Goal: Task Accomplishment & Management: Complete application form

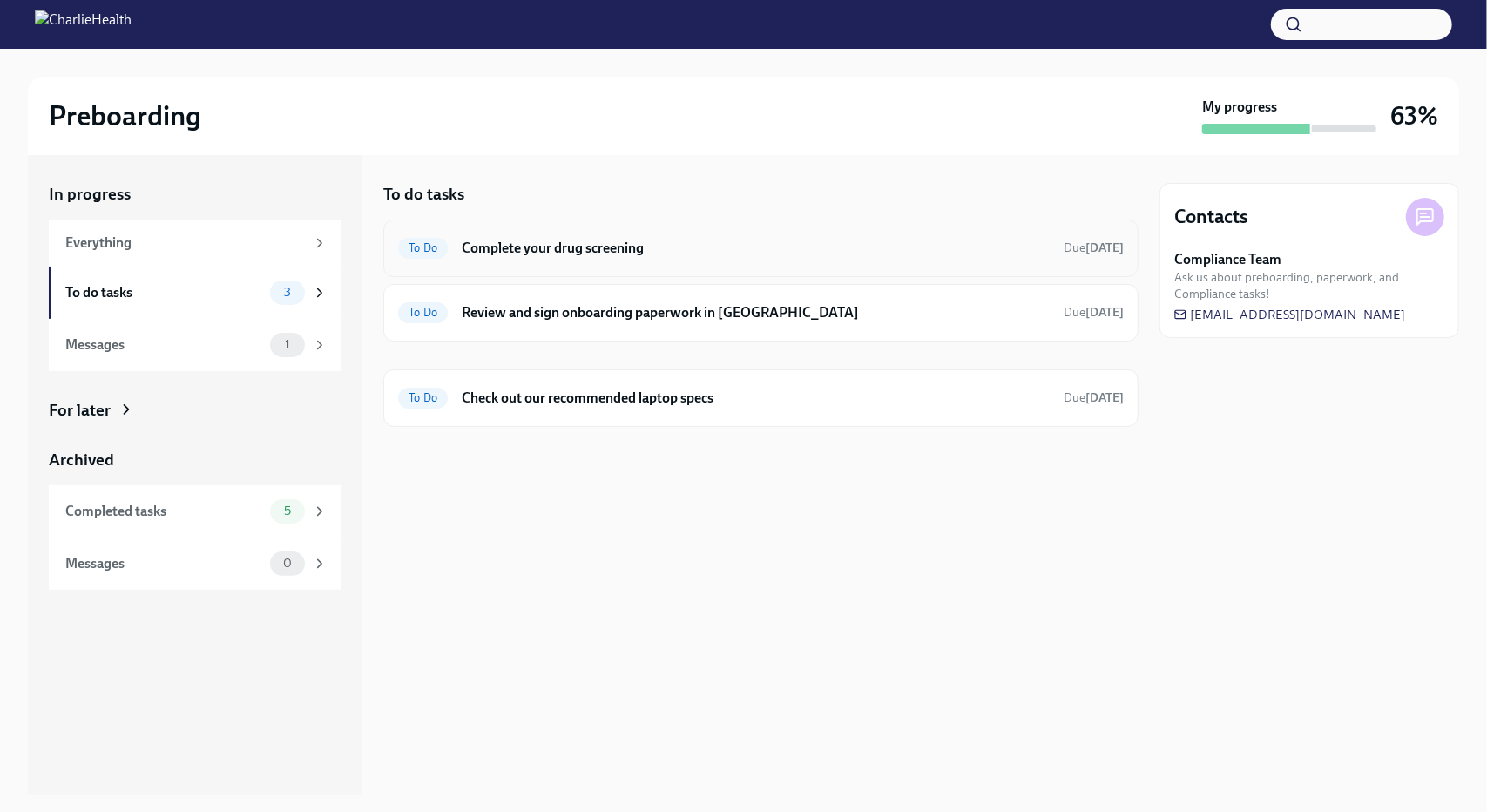
click at [568, 248] on h6 "Complete your drug screening" at bounding box center [755, 248] width 588 height 19
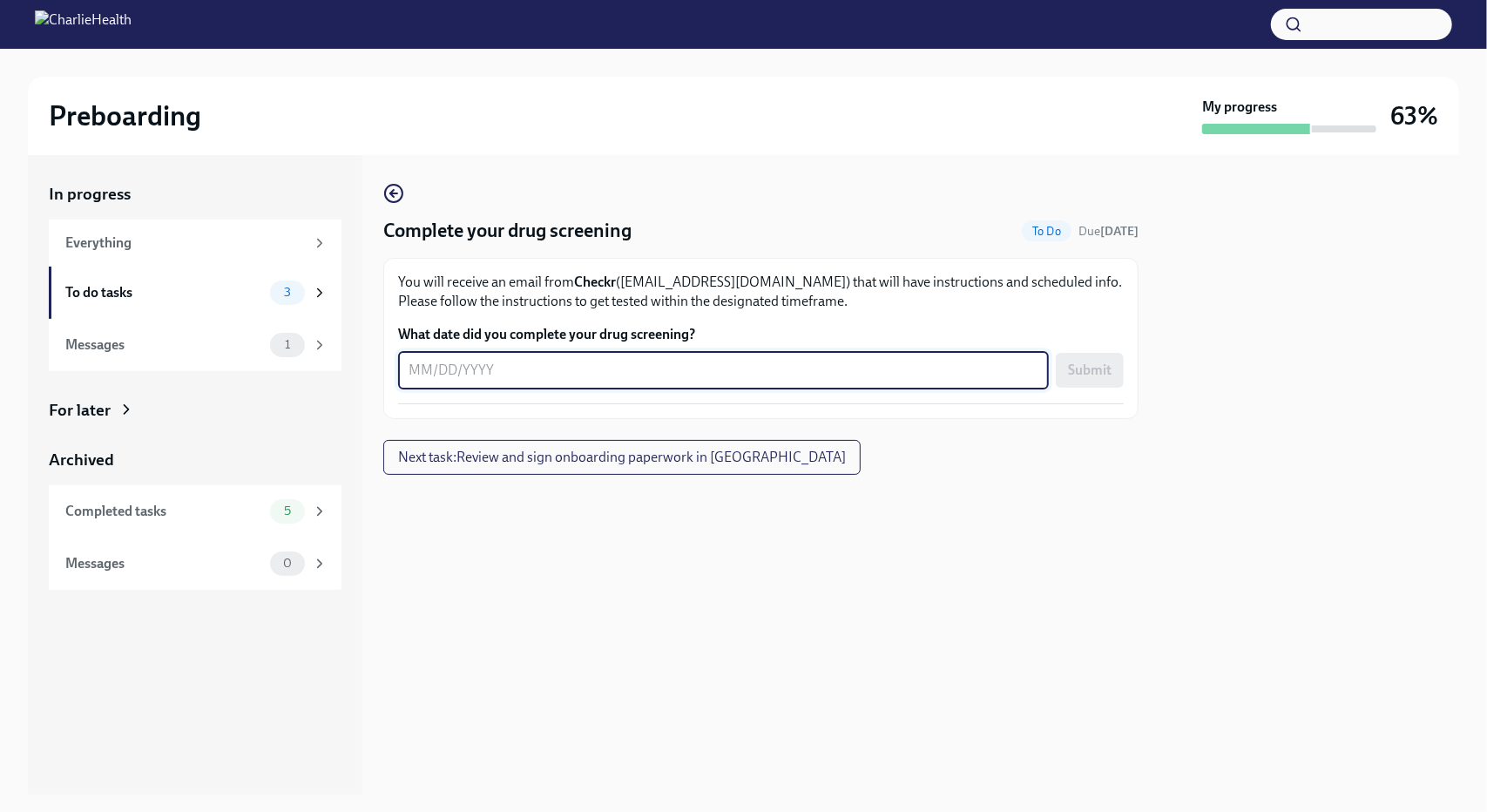
click at [558, 377] on textarea "What date did you complete your drug screening?" at bounding box center [722, 370] width 629 height 21
type textarea "09302025"
click at [1091, 372] on span "Submit" at bounding box center [1089, 370] width 44 height 17
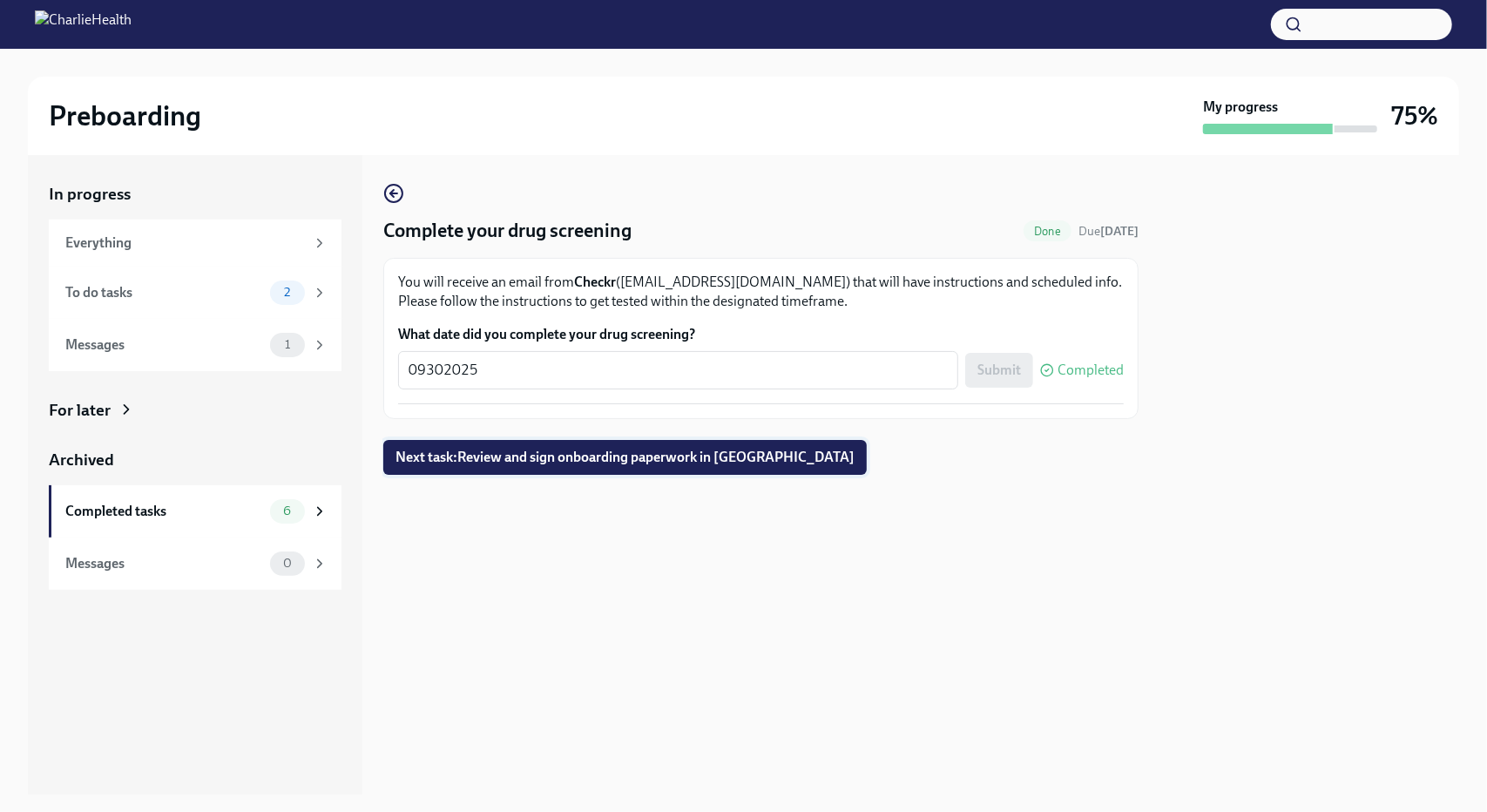
click at [574, 455] on span "Next task : Review and sign onboarding paperwork in [GEOGRAPHIC_DATA]" at bounding box center [625, 457] width 459 height 17
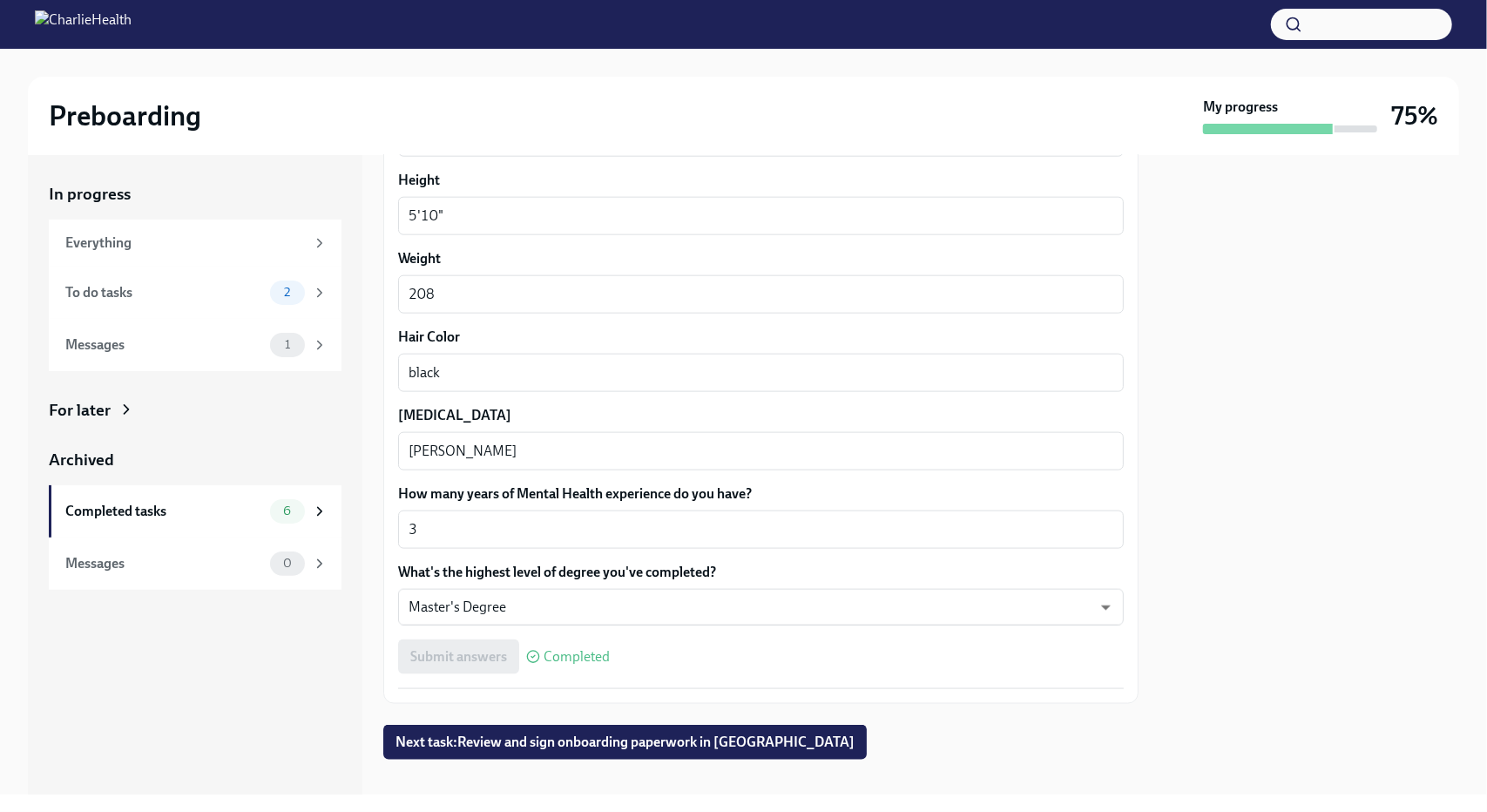
scroll to position [1458, 0]
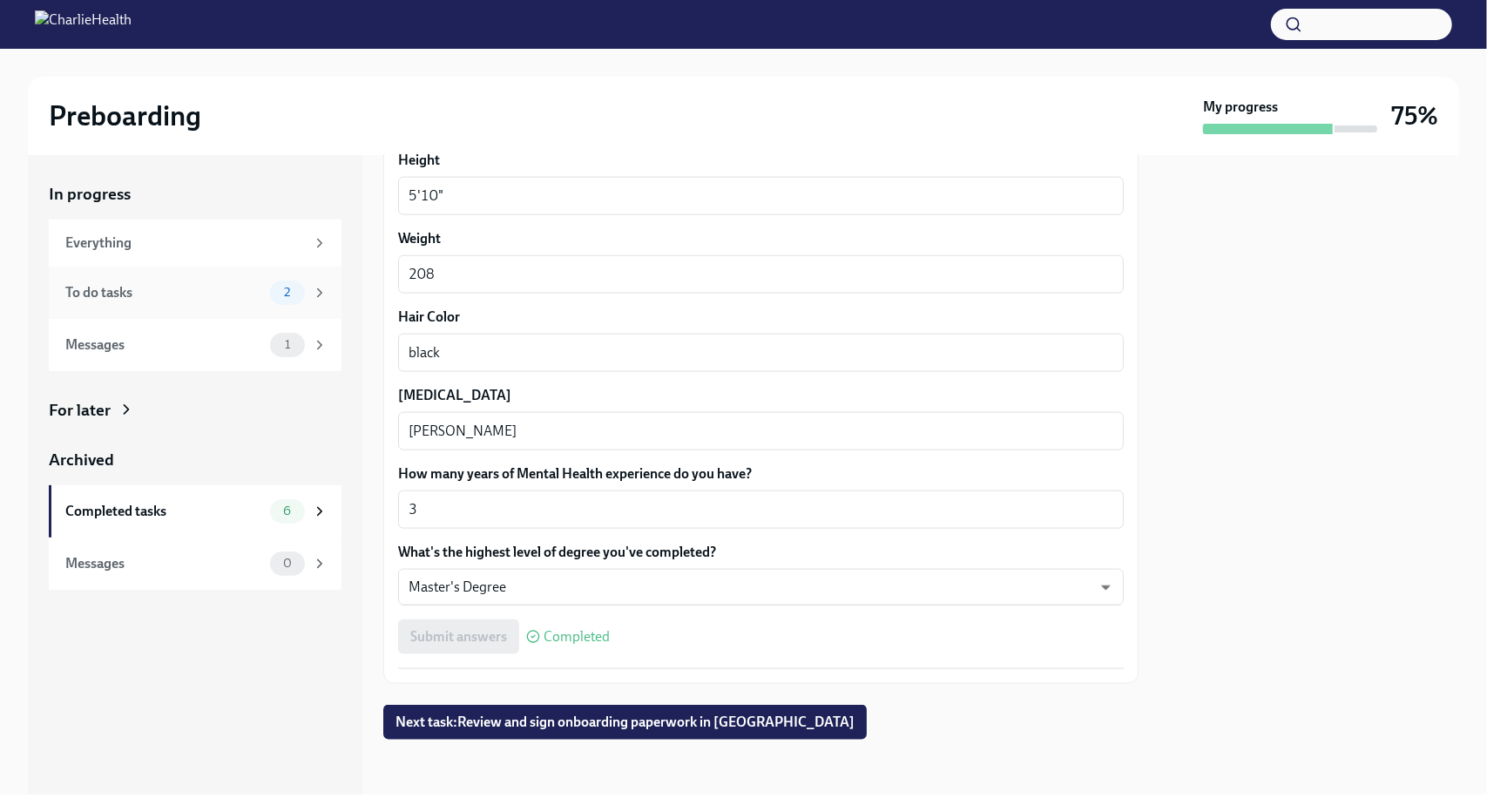
click at [165, 293] on div "To do tasks" at bounding box center [164, 293] width 197 height 19
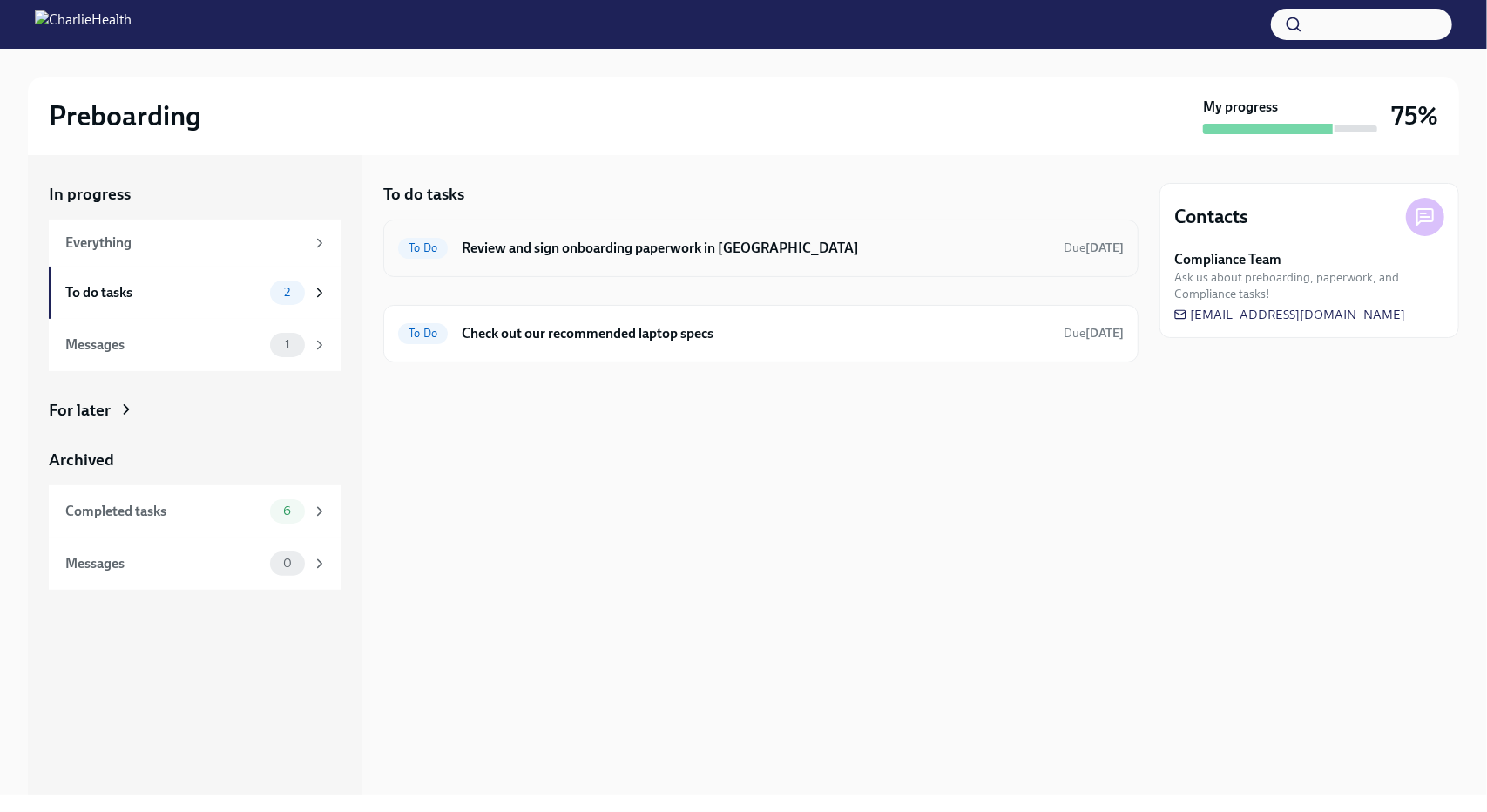
click at [627, 255] on h6 "Review and sign onboarding paperwork in [GEOGRAPHIC_DATA]" at bounding box center [755, 248] width 588 height 19
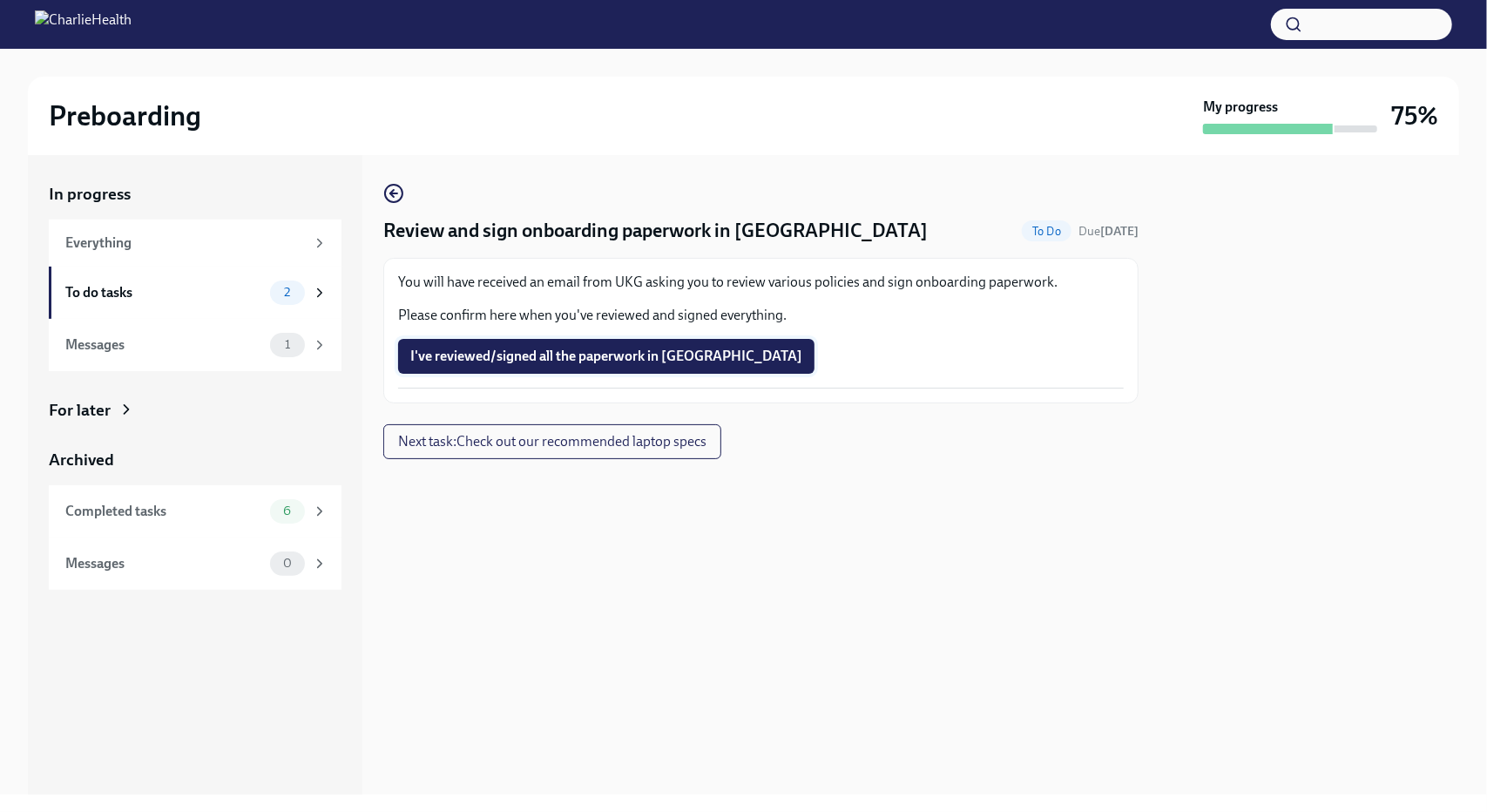
click at [576, 352] on span "I've reviewed/signed all the paperwork in [GEOGRAPHIC_DATA]" at bounding box center [605, 356] width 392 height 17
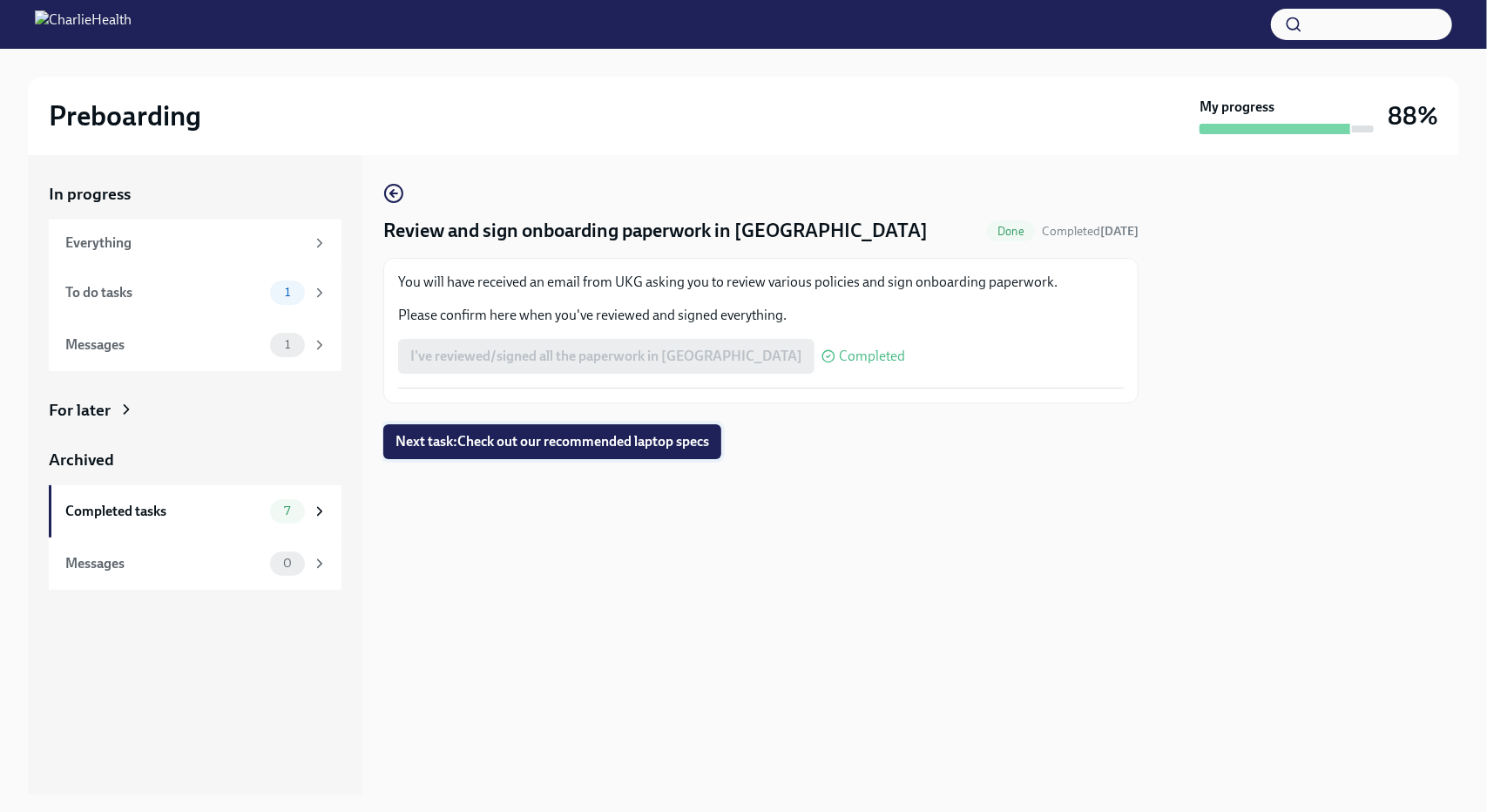
click at [552, 440] on span "Next task : Check out our recommended laptop specs" at bounding box center [552, 442] width 313 height 17
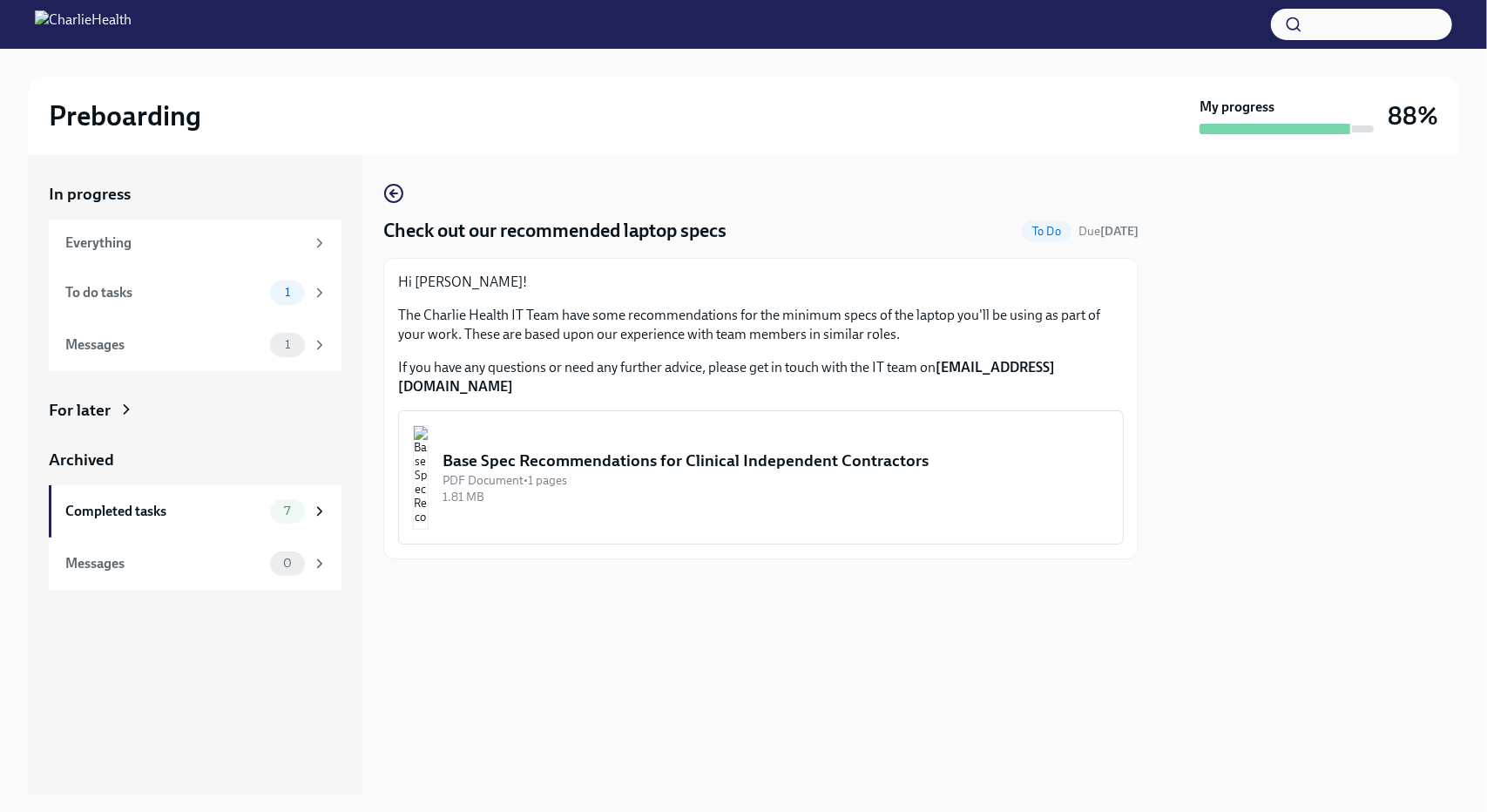
click at [428, 446] on img "button" at bounding box center [421, 478] width 15 height 104
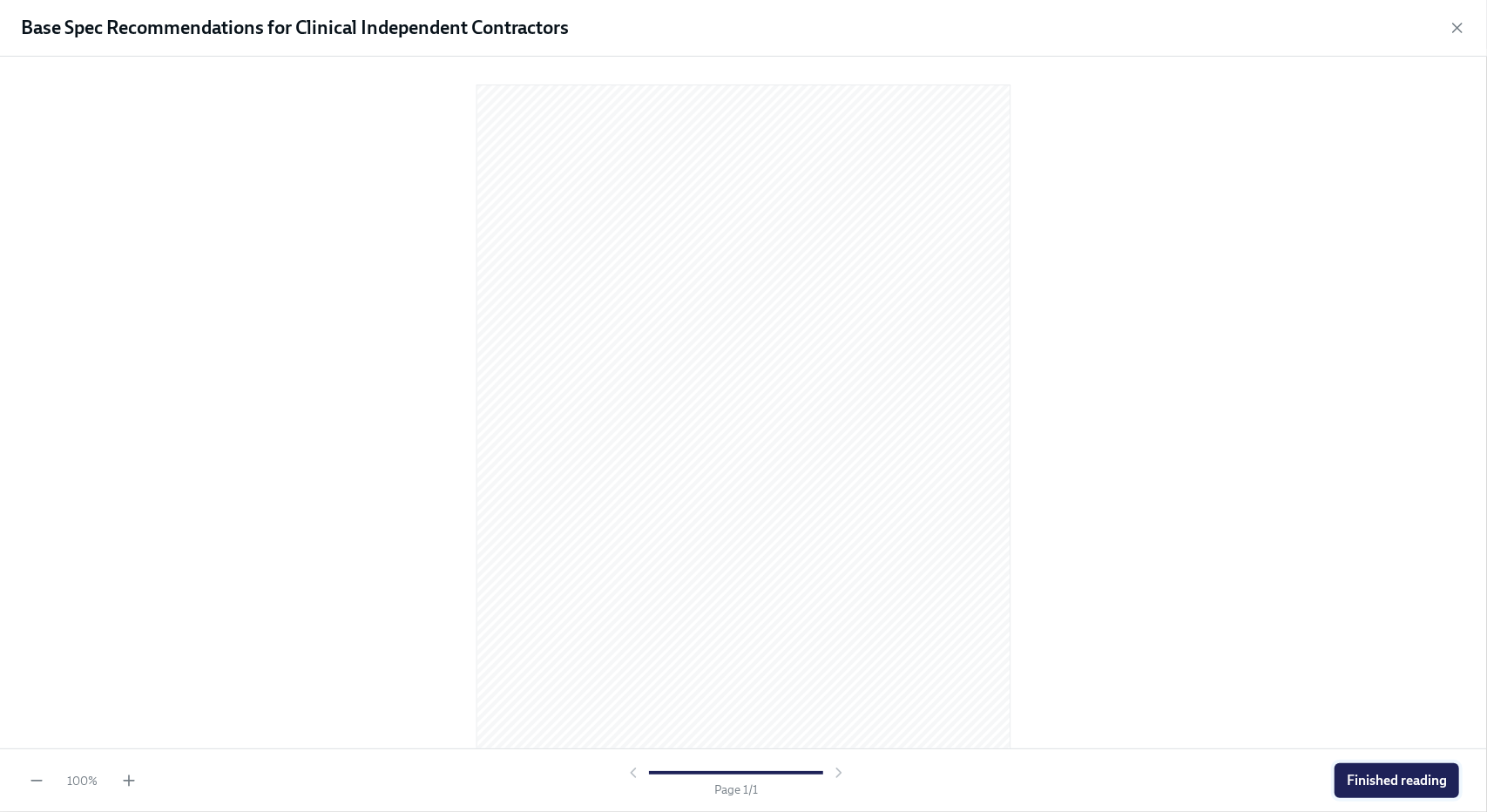
click at [1421, 774] on span "Finished reading" at bounding box center [1397, 780] width 101 height 17
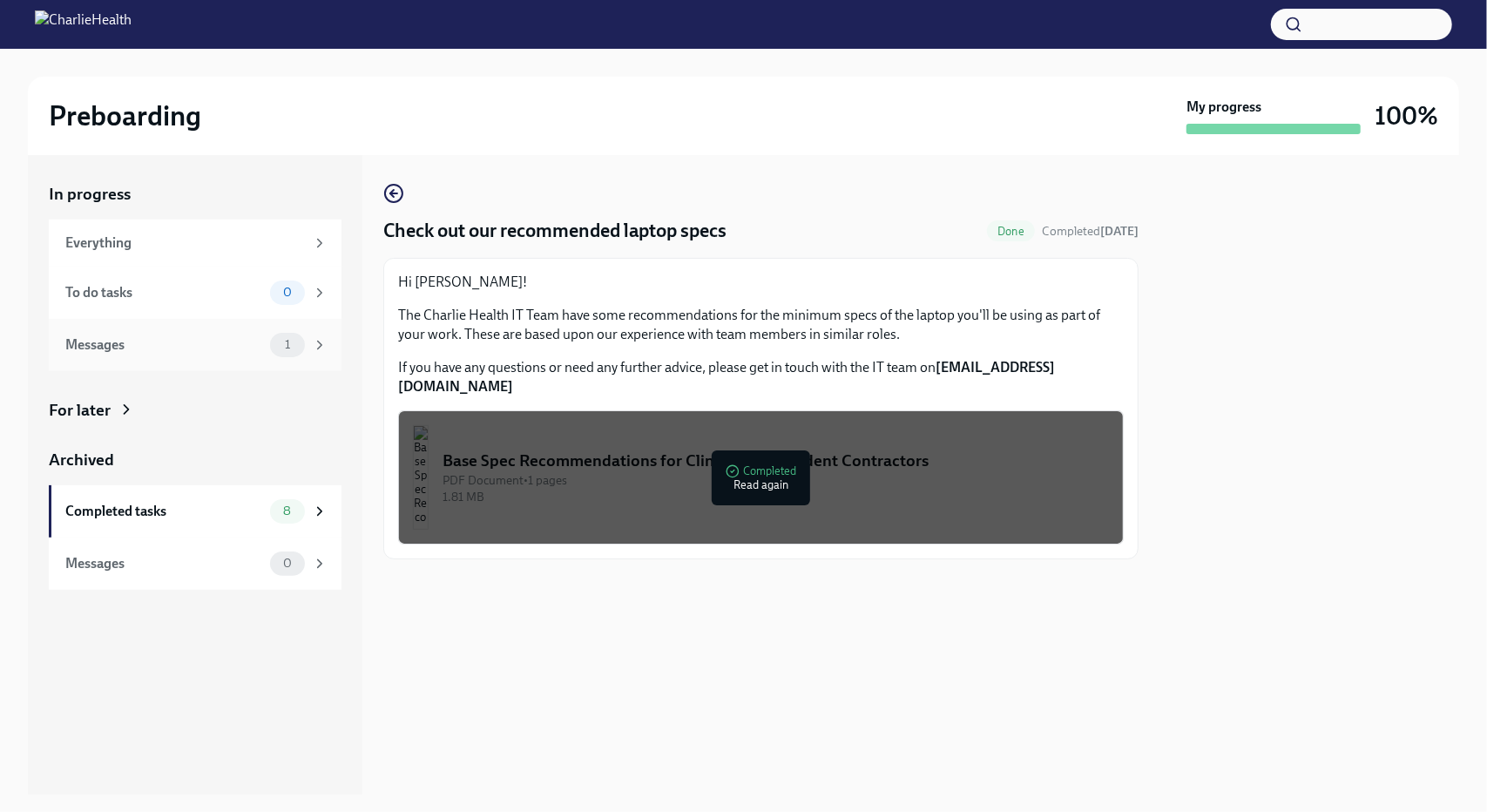
click at [189, 343] on div "Messages" at bounding box center [164, 345] width 197 height 19
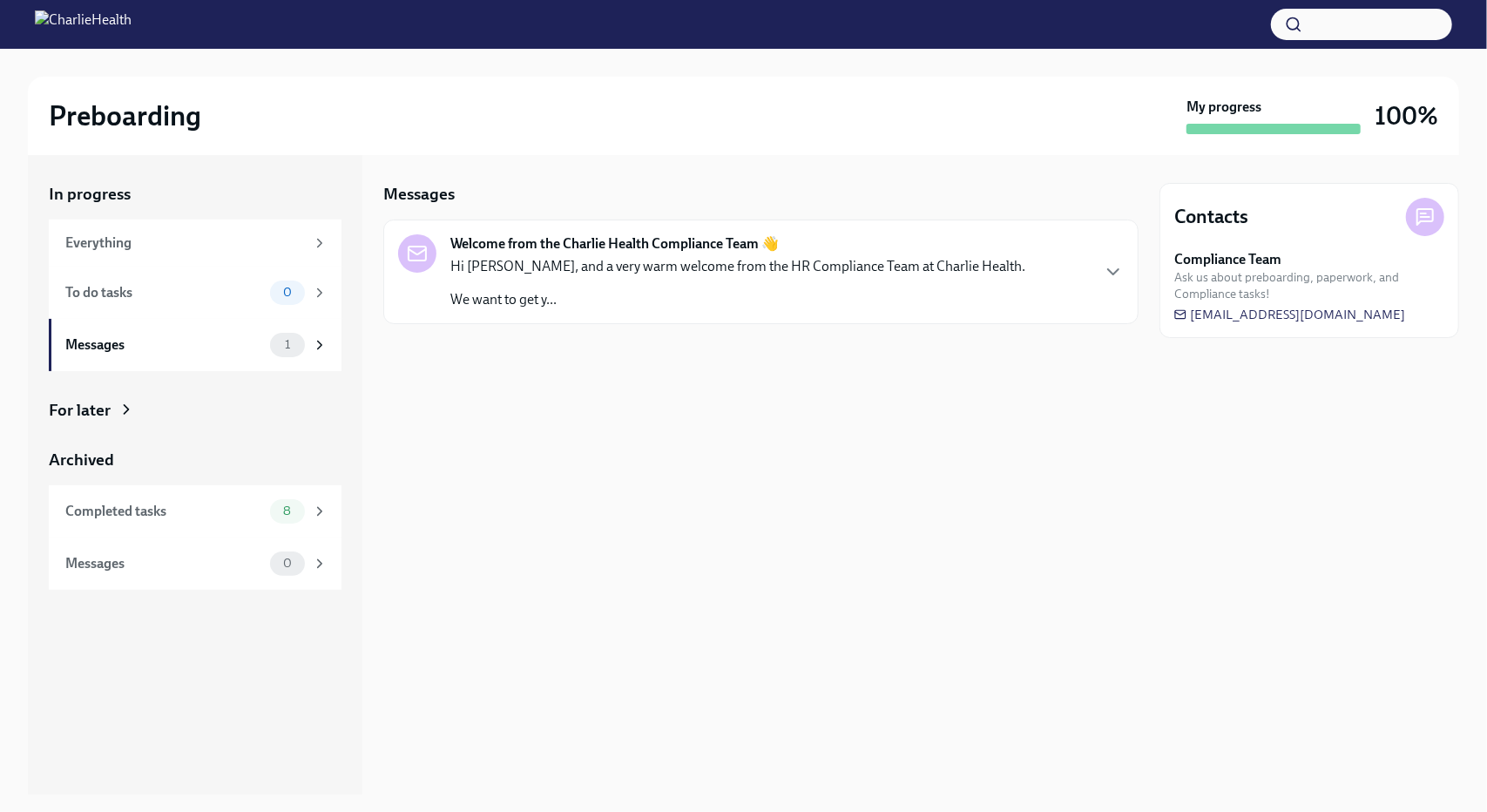
click at [640, 290] on p "We want to get y..." at bounding box center [738, 300] width 575 height 19
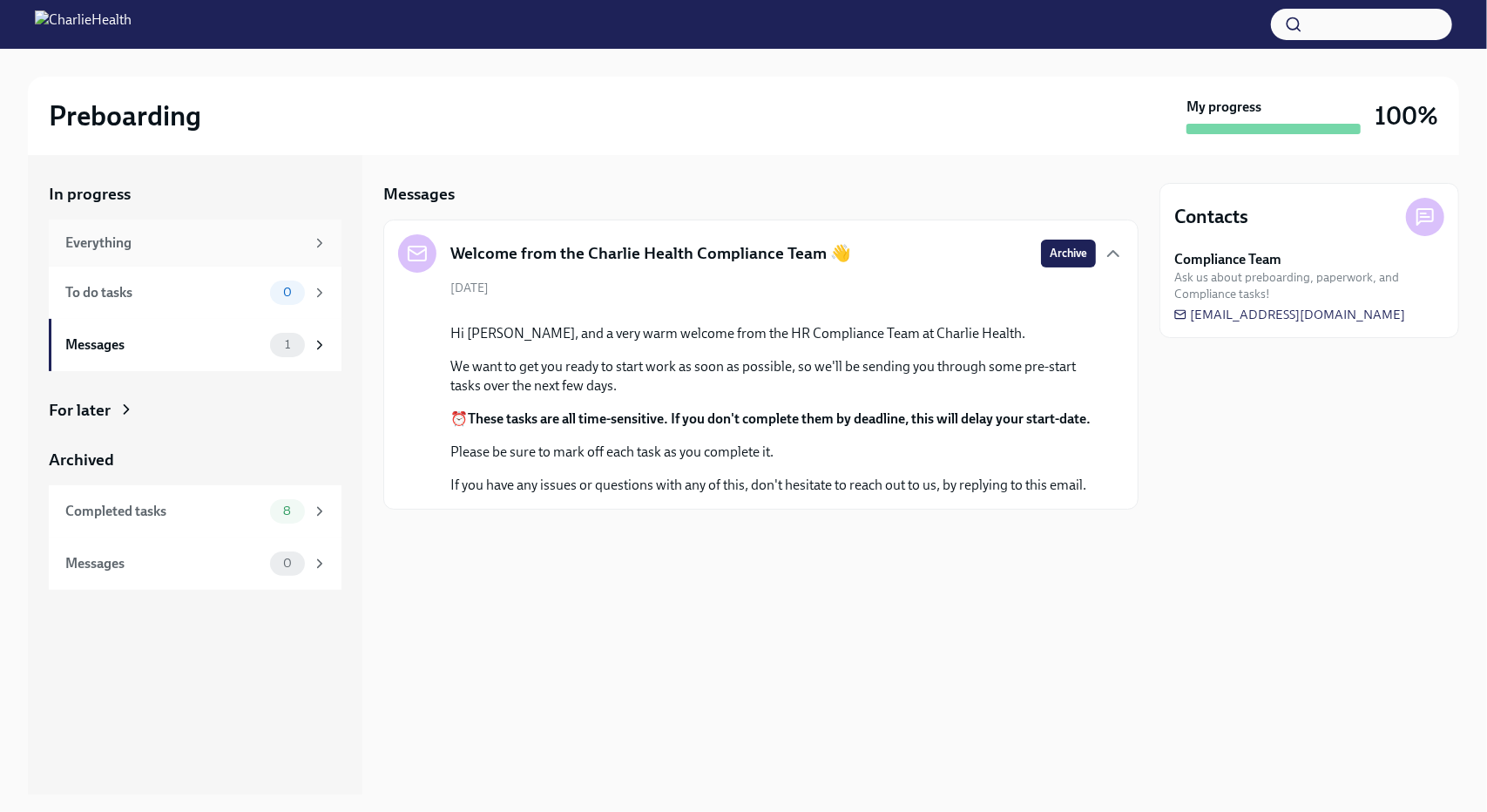
click at [173, 237] on div "Everything" at bounding box center [186, 243] width 240 height 19
